Goal: Task Accomplishment & Management: Use online tool/utility

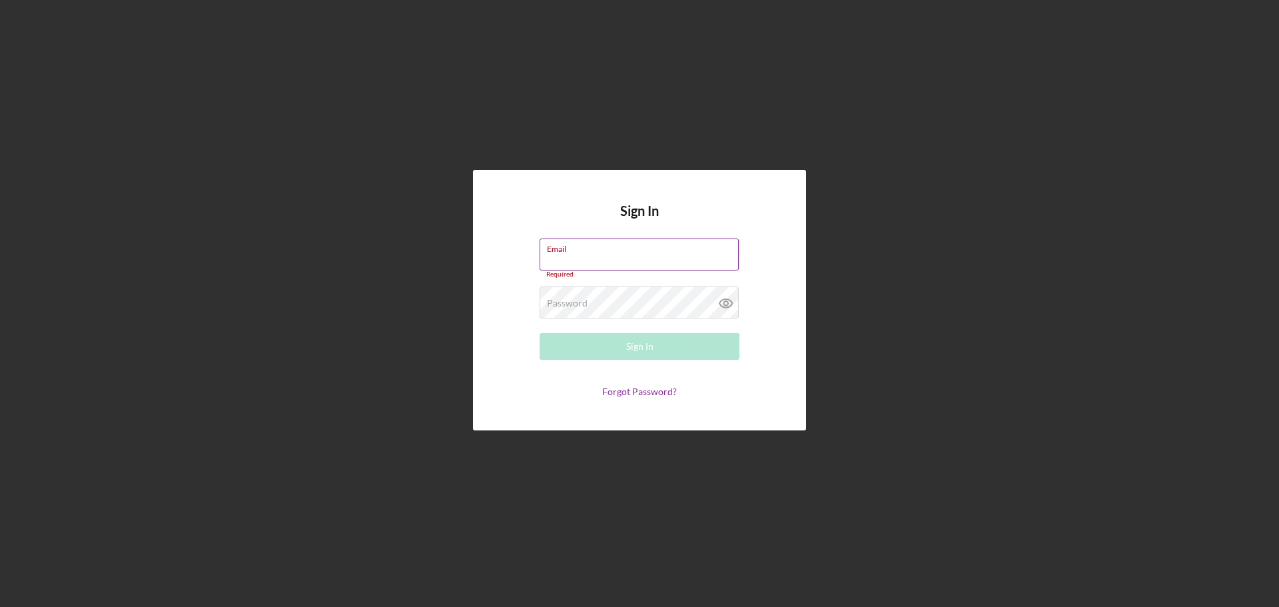
type input "[EMAIL_ADDRESS][DOMAIN_NAME]"
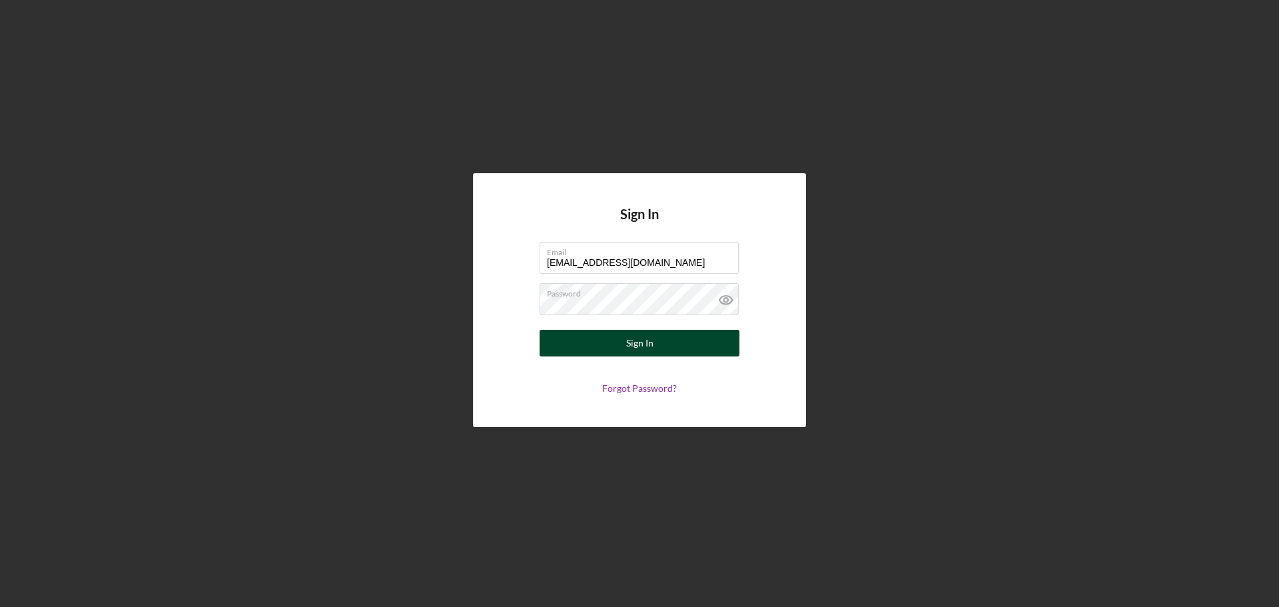
click at [638, 336] on div "Sign In" at bounding box center [639, 343] width 27 height 27
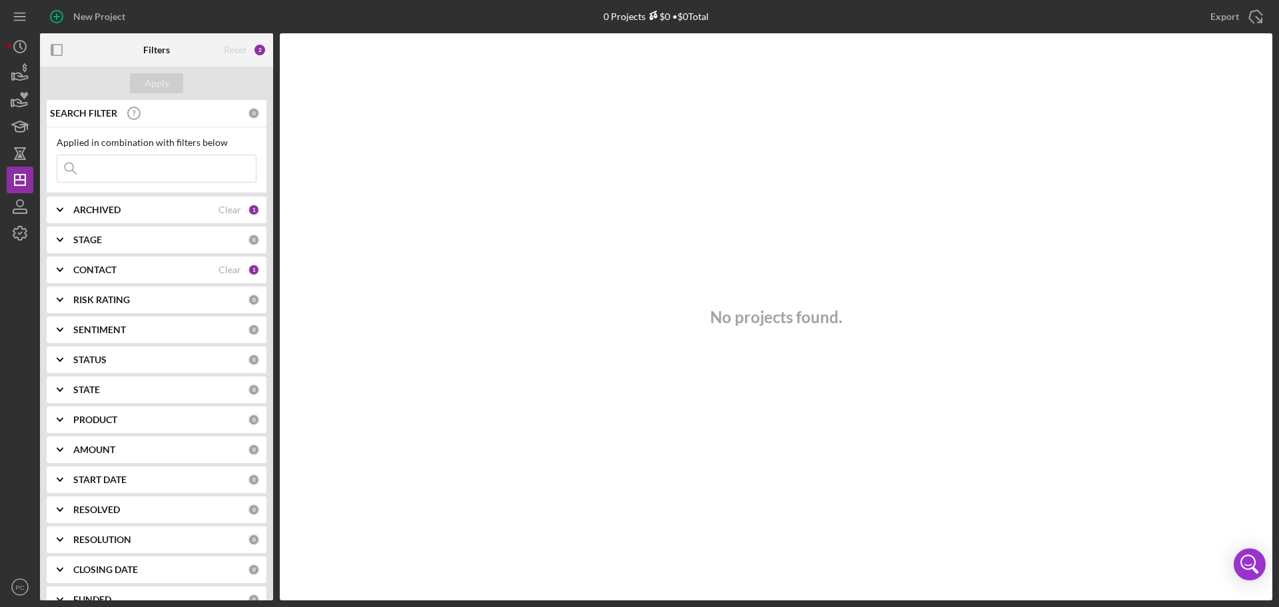
click at [97, 160] on input at bounding box center [156, 168] width 198 height 27
type input "jjj"
click at [159, 89] on div "Apply" at bounding box center [157, 83] width 25 height 20
click at [141, 209] on div "ARCHIVED" at bounding box center [145, 209] width 145 height 11
click at [255, 51] on div "3" at bounding box center [259, 49] width 13 height 13
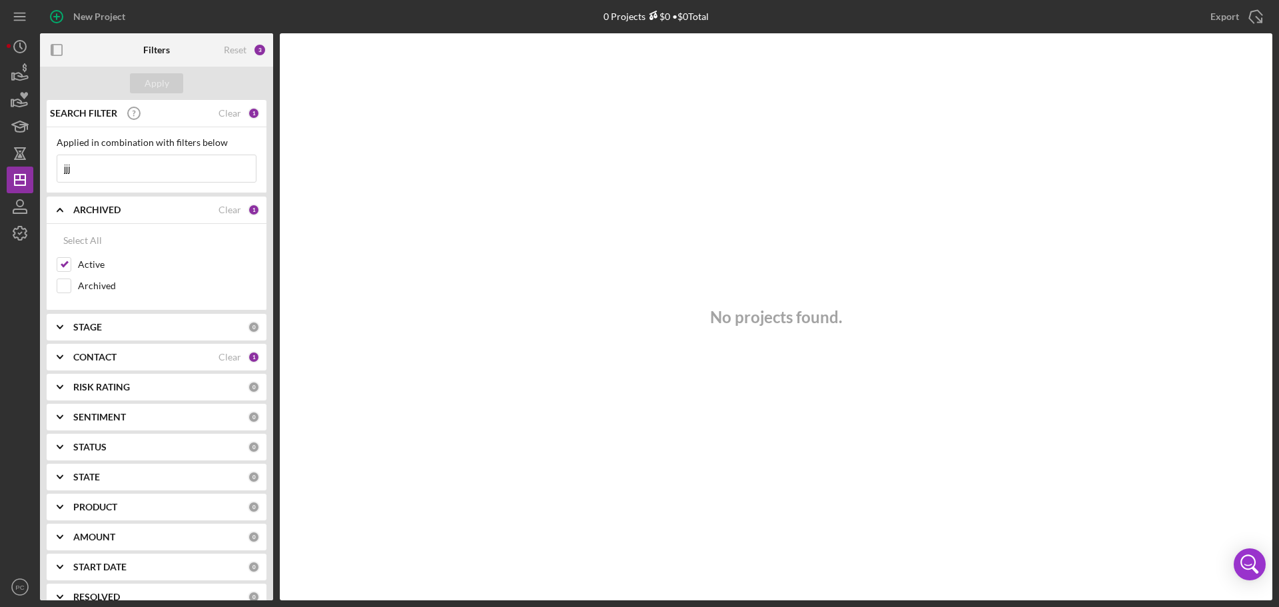
click at [136, 356] on div "CONTACT" at bounding box center [145, 357] width 145 height 11
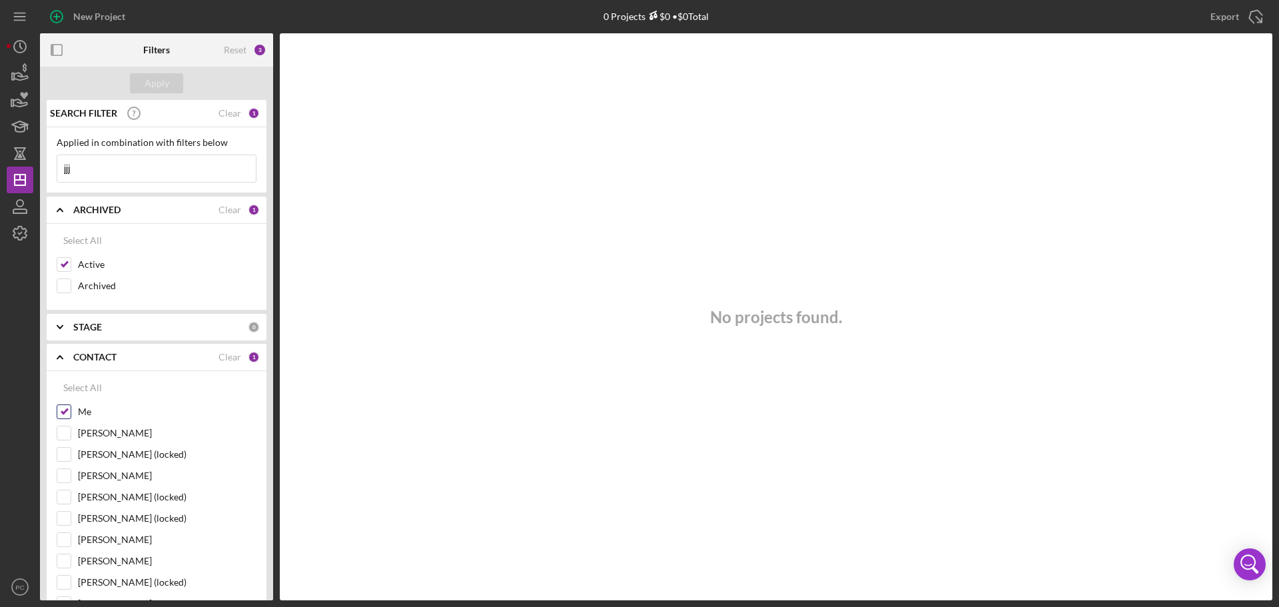
click at [74, 412] on div "Me" at bounding box center [157, 414] width 200 height 21
click at [62, 410] on input "Me" at bounding box center [63, 411] width 13 height 13
checkbox input "false"
click at [141, 86] on button "Apply" at bounding box center [156, 83] width 53 height 20
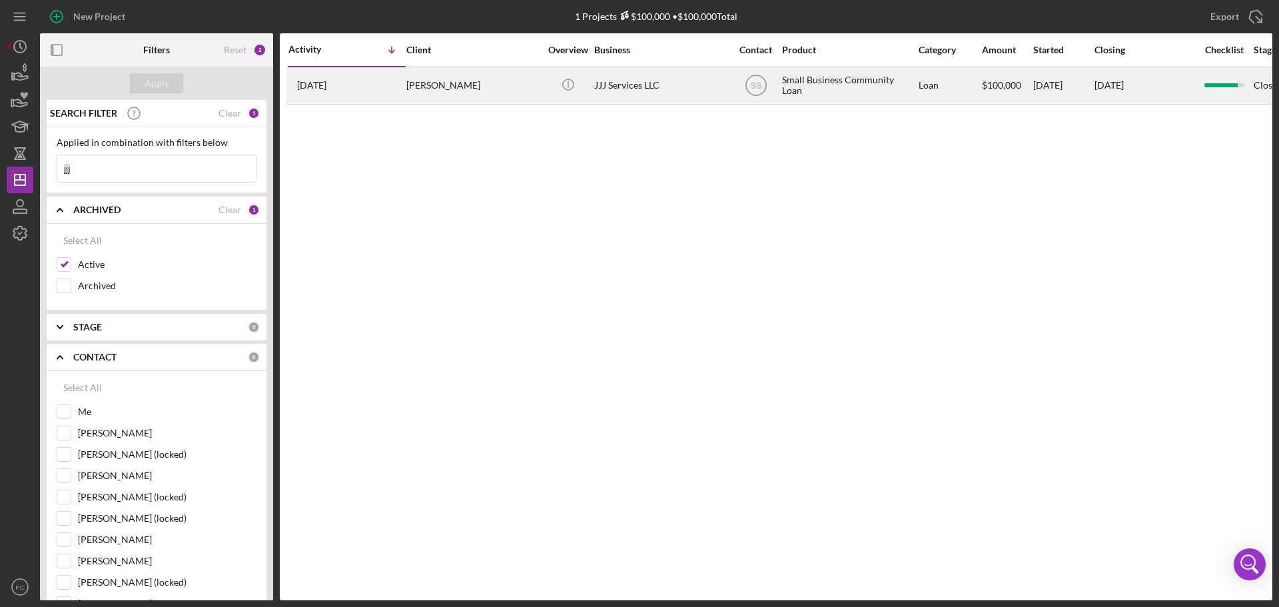
click at [484, 91] on div "[PERSON_NAME]" at bounding box center [472, 85] width 133 height 35
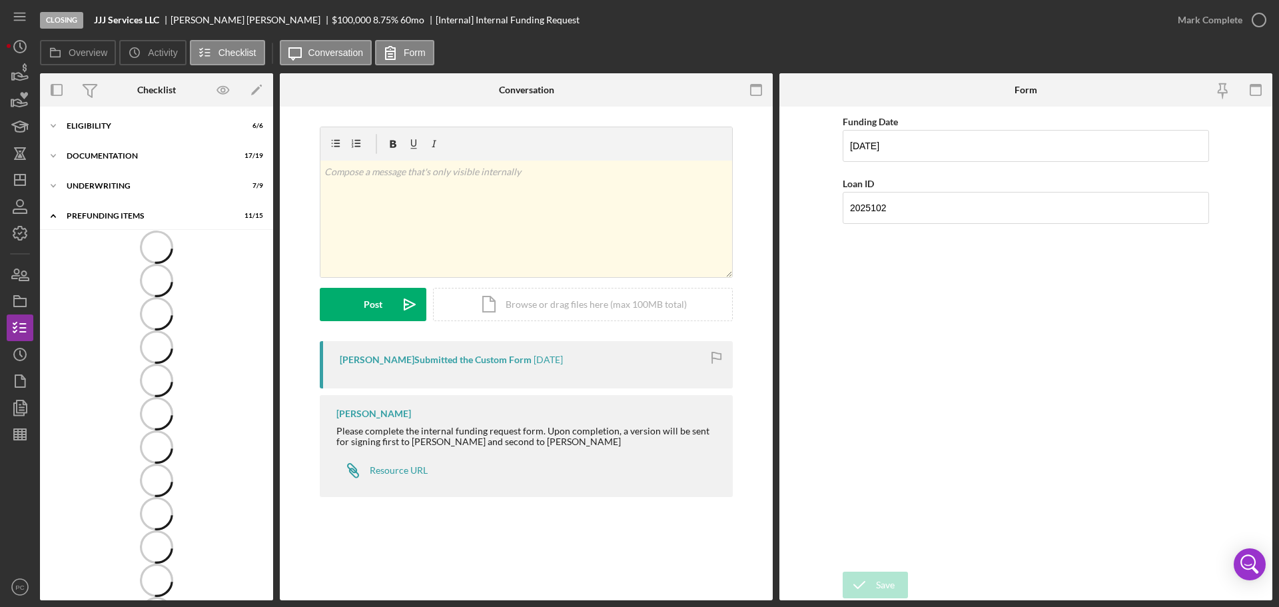
scroll to position [43, 0]
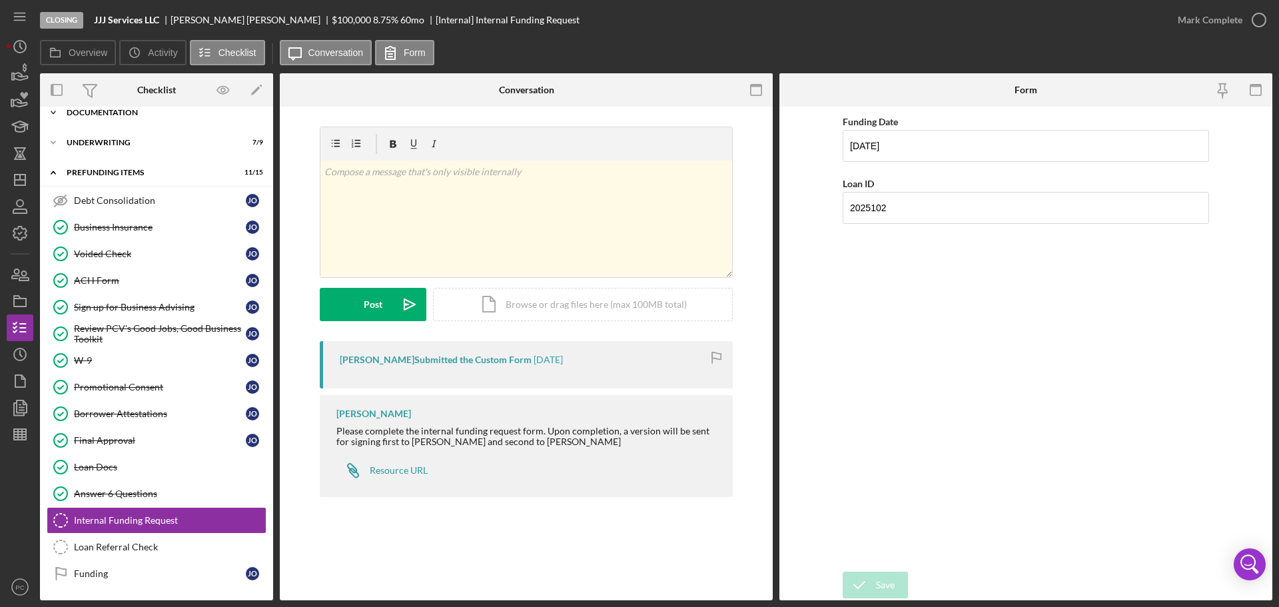
click at [170, 121] on div "Icon/Expander Documentation 17 / 19" at bounding box center [156, 112] width 233 height 27
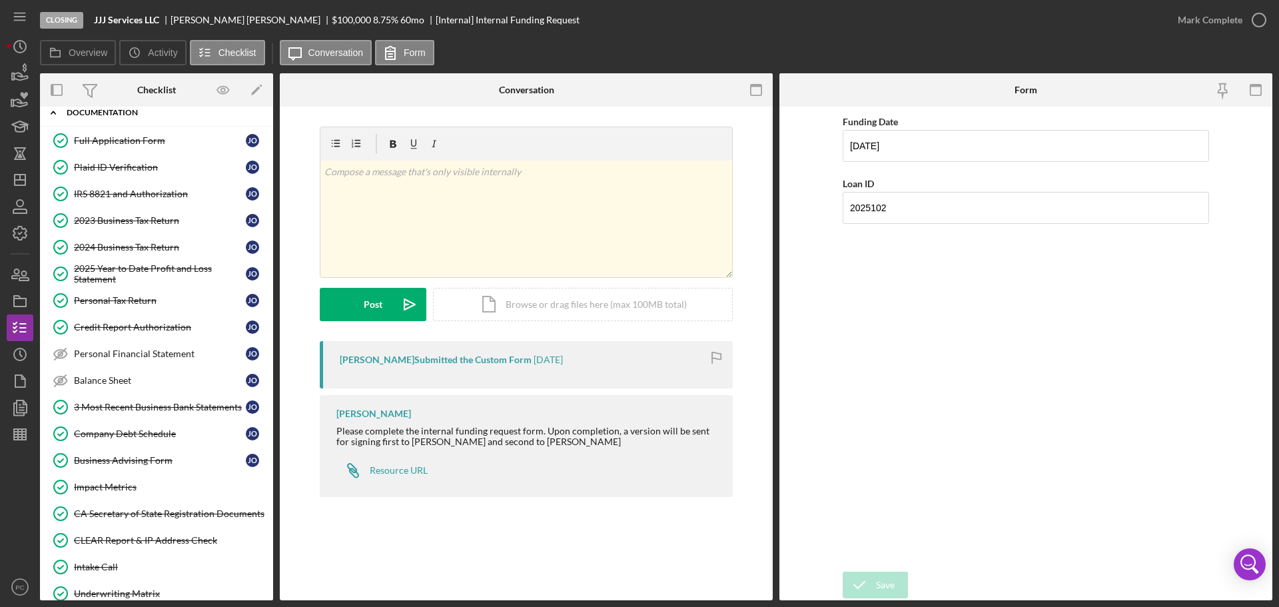
click at [102, 120] on div "Icon/Expander Documentation 17 / 19" at bounding box center [156, 112] width 233 height 27
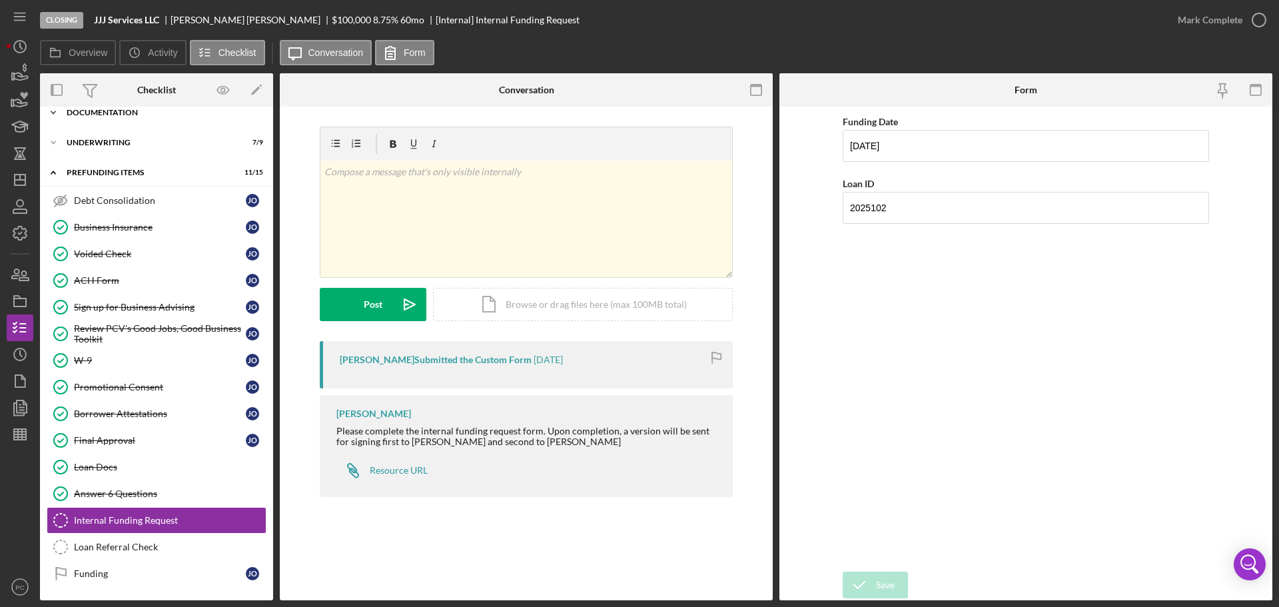
click at [102, 120] on div "Icon/Expander Documentation 17 / 19" at bounding box center [156, 112] width 233 height 27
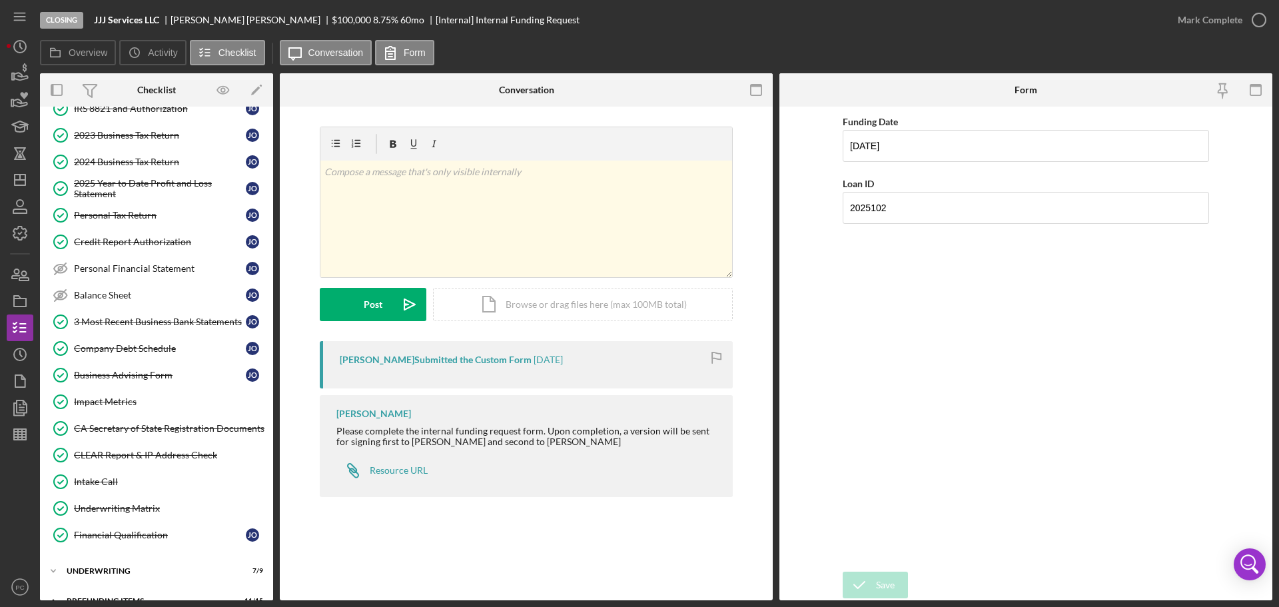
scroll to position [0, 0]
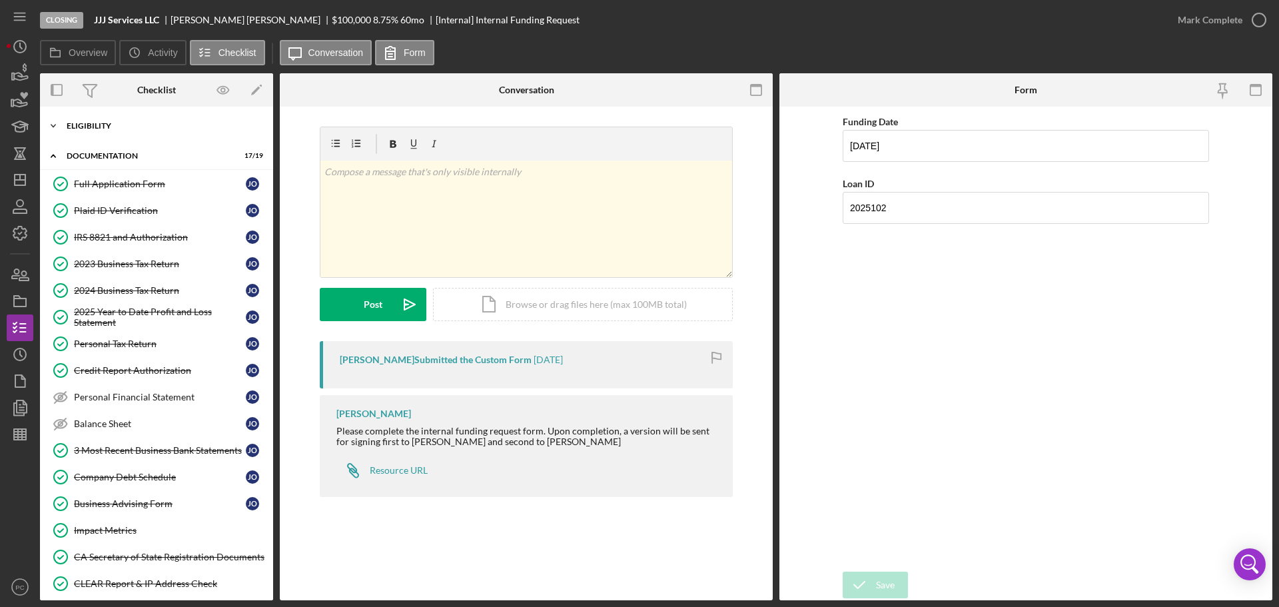
click at [125, 119] on div "Icon/Expander Eligibility 6 / 6" at bounding box center [156, 126] width 233 height 27
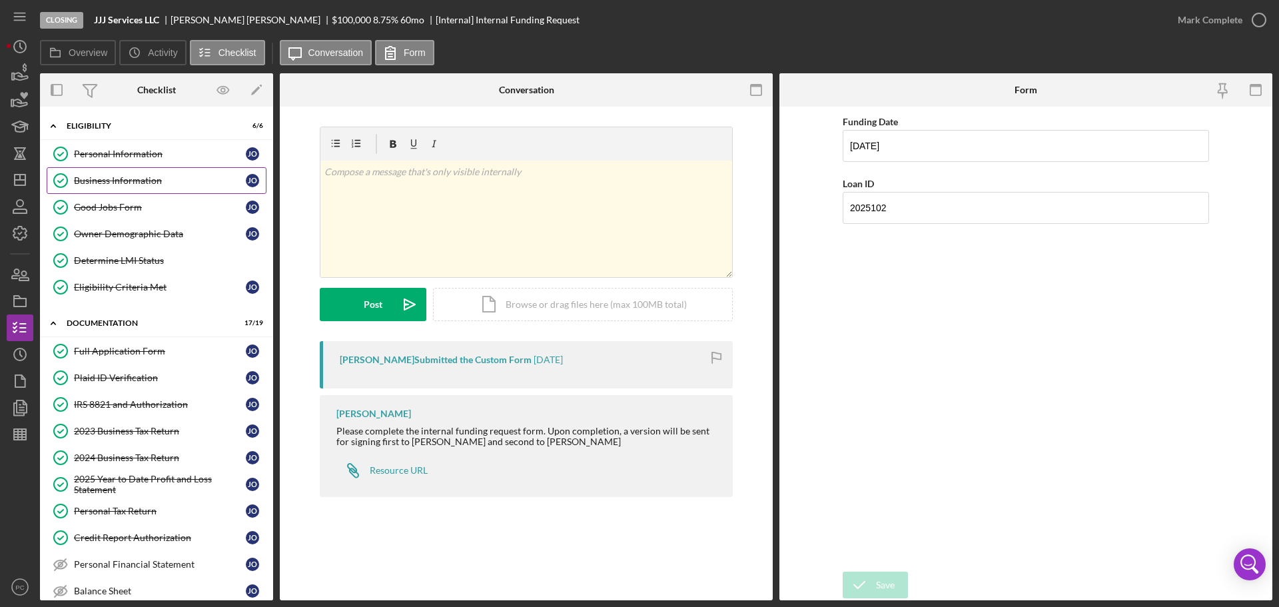
click at [164, 192] on link "Business Information Business Information J O" at bounding box center [157, 180] width 220 height 27
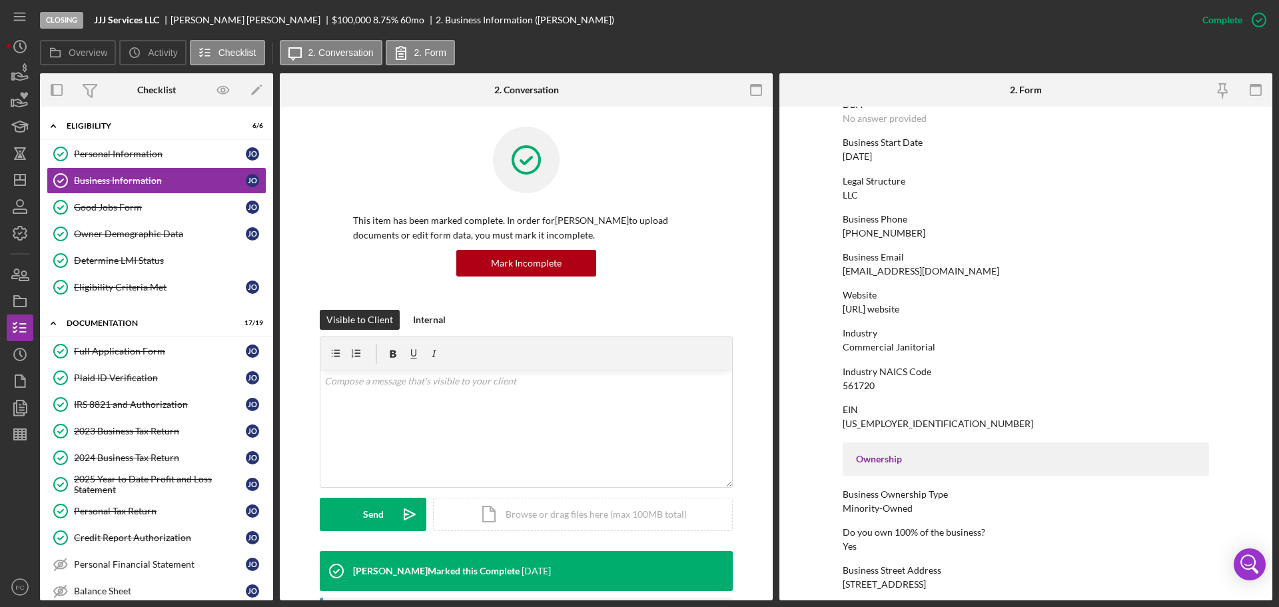
scroll to position [111, 0]
click at [1170, 507] on div "Business Ownership Type Minority-Owned" at bounding box center [1025, 502] width 366 height 25
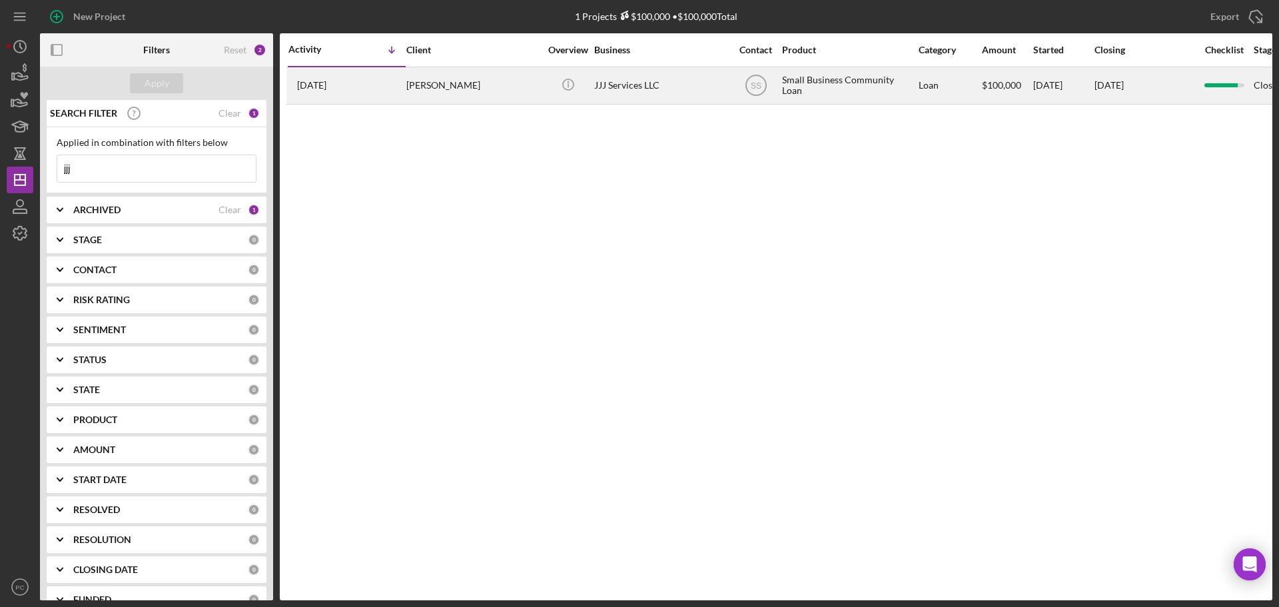
click at [477, 87] on div "[PERSON_NAME]" at bounding box center [472, 85] width 133 height 35
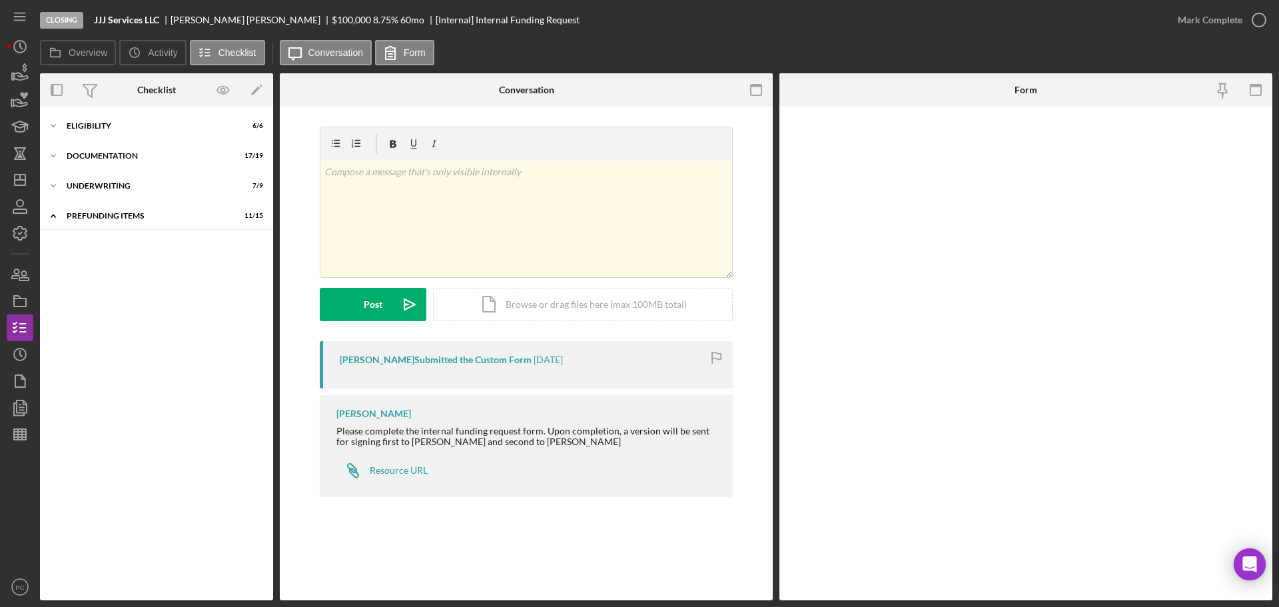
scroll to position [43, 0]
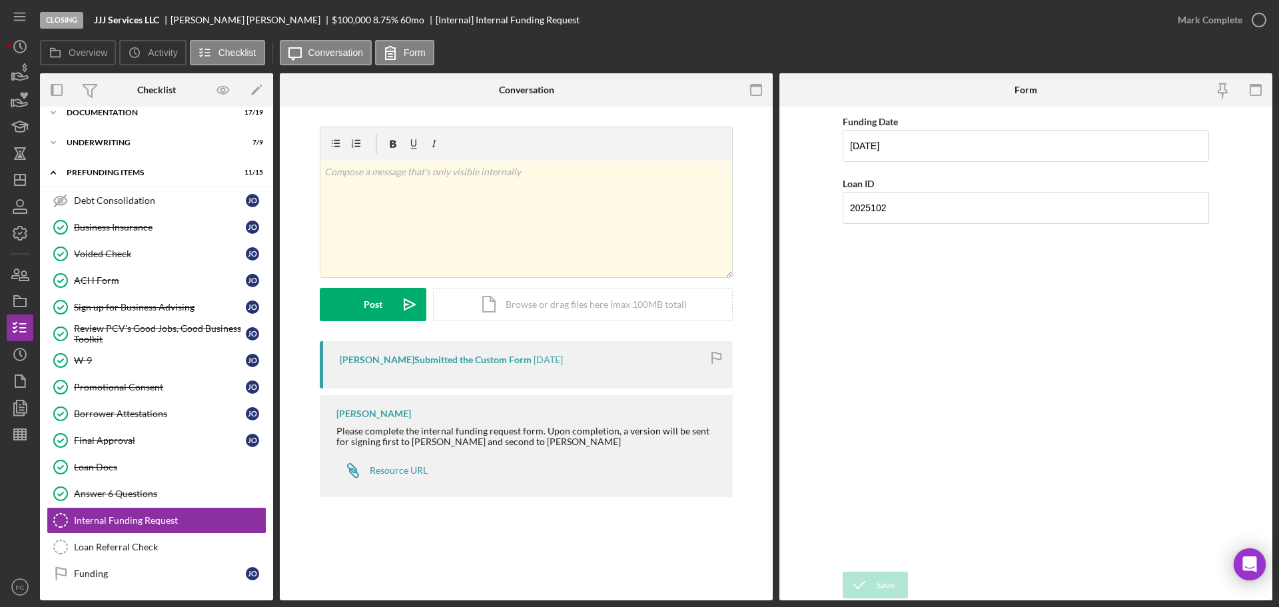
click at [1083, 467] on div "Funding Date 09/18/2025 Loan ID 2025102" at bounding box center [1025, 339] width 366 height 452
click at [91, 141] on div "Underwriting" at bounding box center [162, 143] width 190 height 8
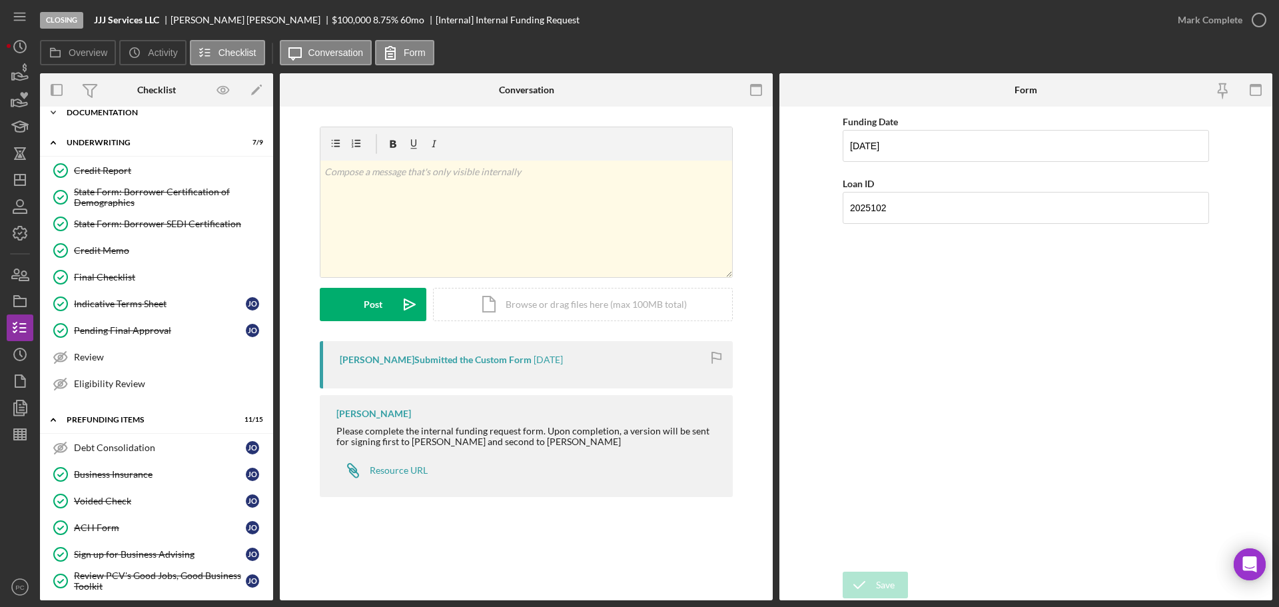
click at [96, 107] on div "Icon/Expander Documentation 17 / 19" at bounding box center [156, 112] width 233 height 27
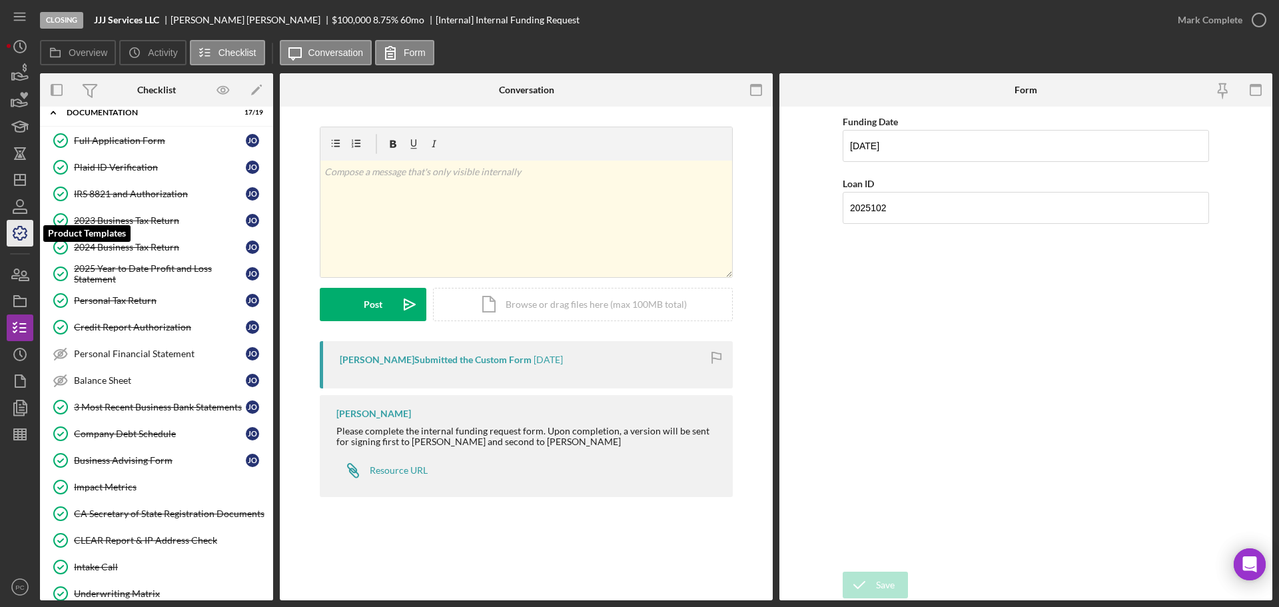
click at [24, 224] on icon "button" at bounding box center [19, 232] width 33 height 33
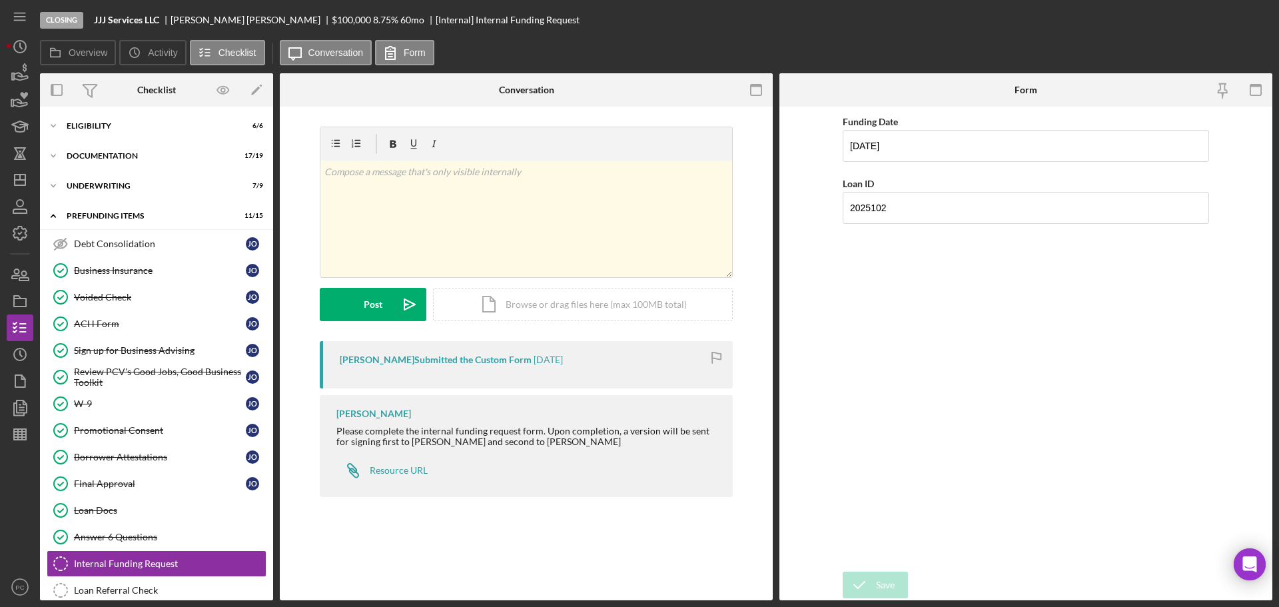
scroll to position [43, 0]
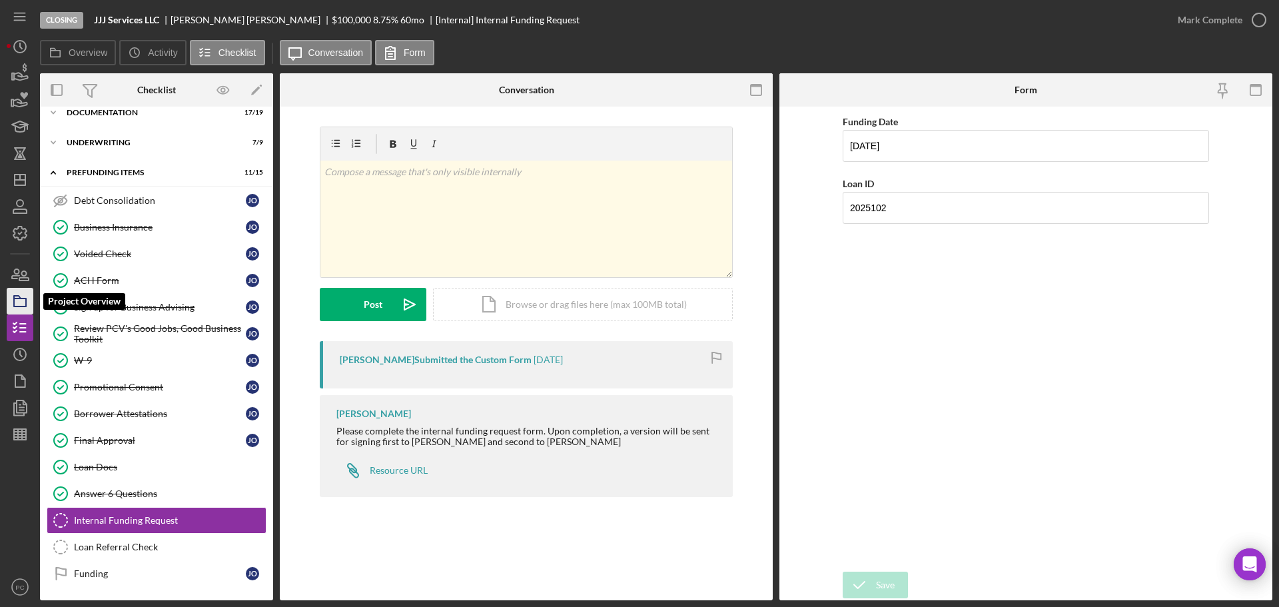
click at [25, 295] on icon "button" at bounding box center [19, 300] width 33 height 33
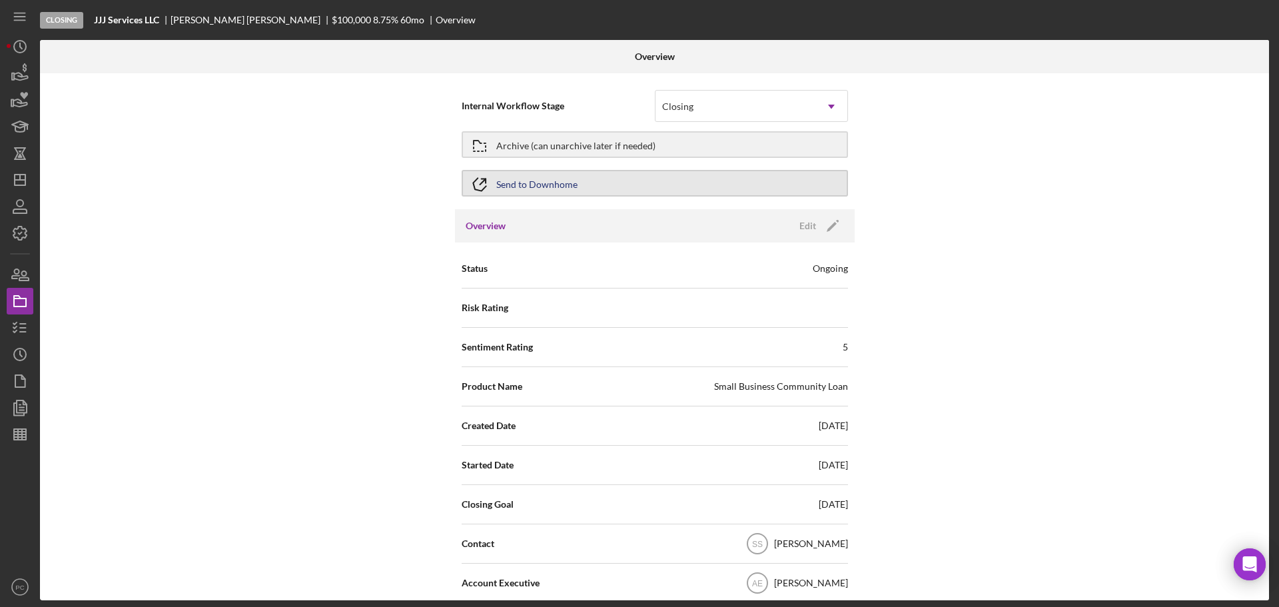
click at [670, 180] on button "Send to Downhome" at bounding box center [655, 183] width 386 height 27
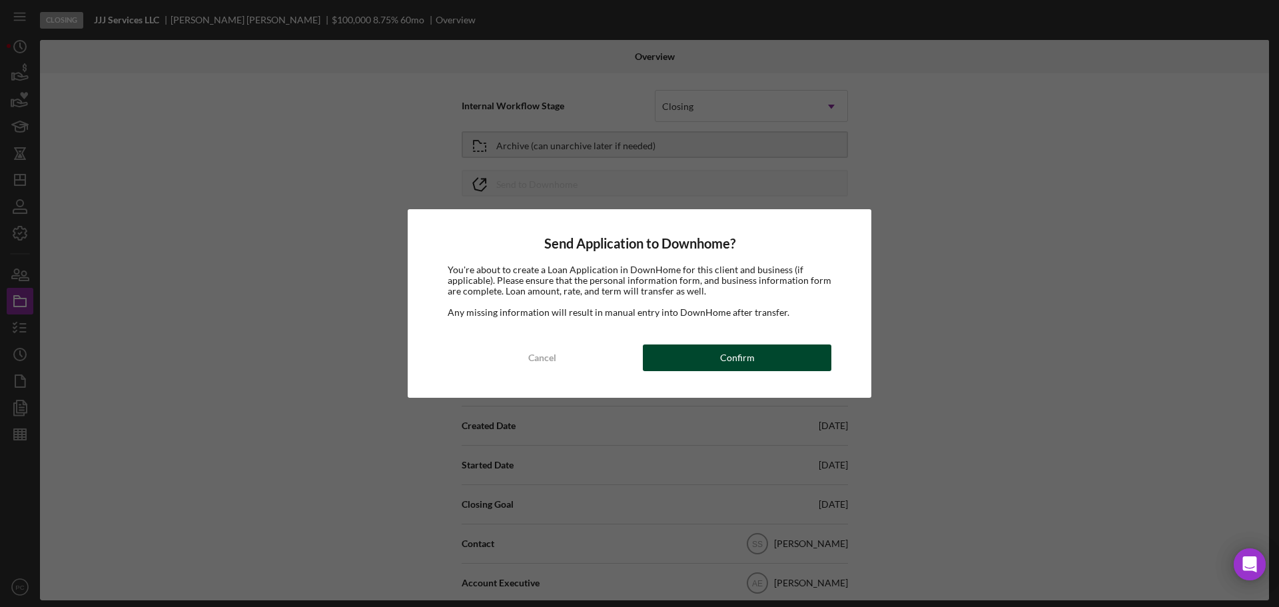
click at [771, 364] on button "Confirm" at bounding box center [737, 357] width 188 height 27
